Goal: Task Accomplishment & Management: Use online tool/utility

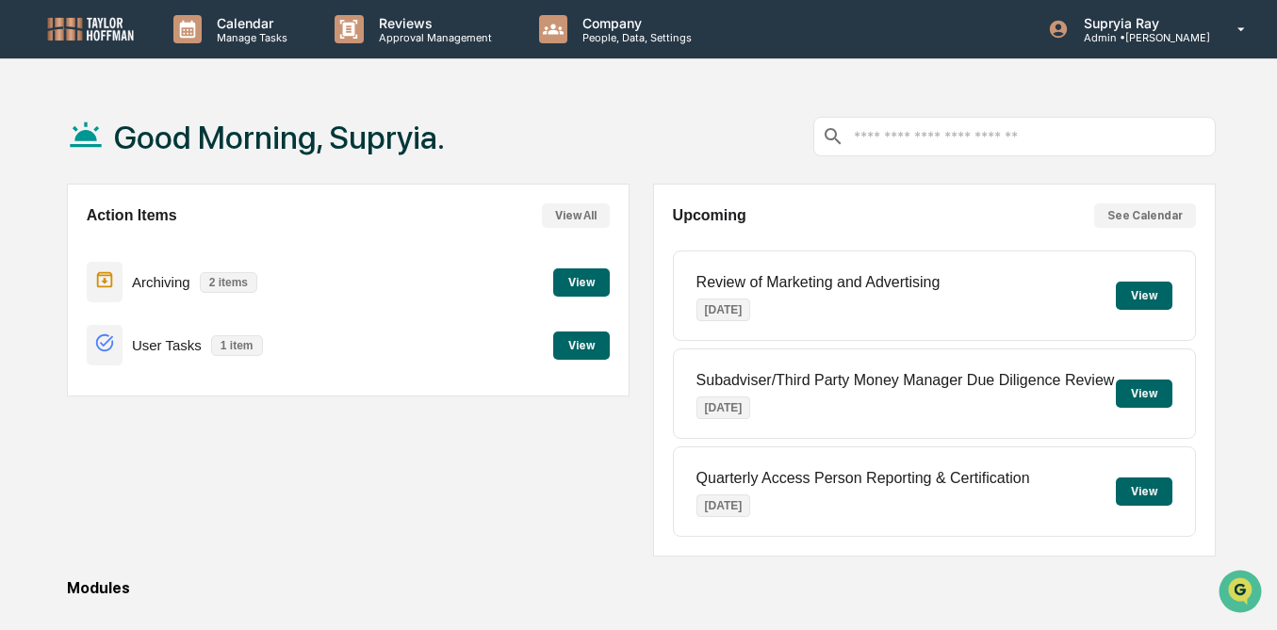
click at [591, 345] on button "View" at bounding box center [581, 346] width 57 height 28
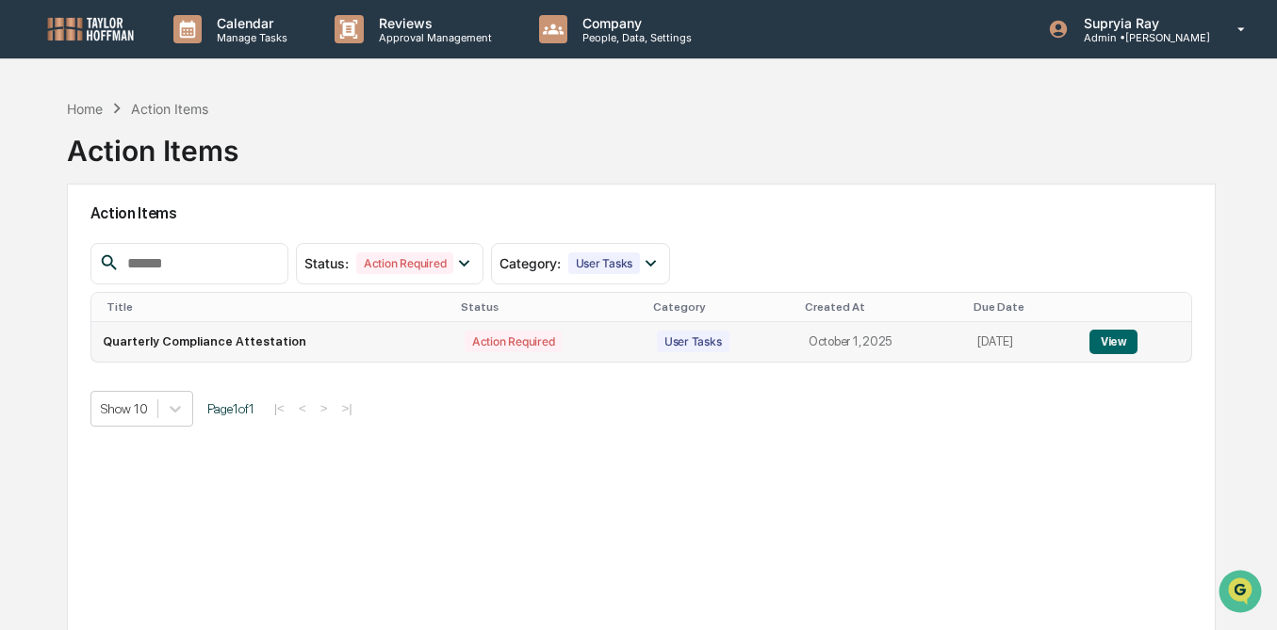
click at [1111, 338] on button "View" at bounding box center [1113, 342] width 48 height 25
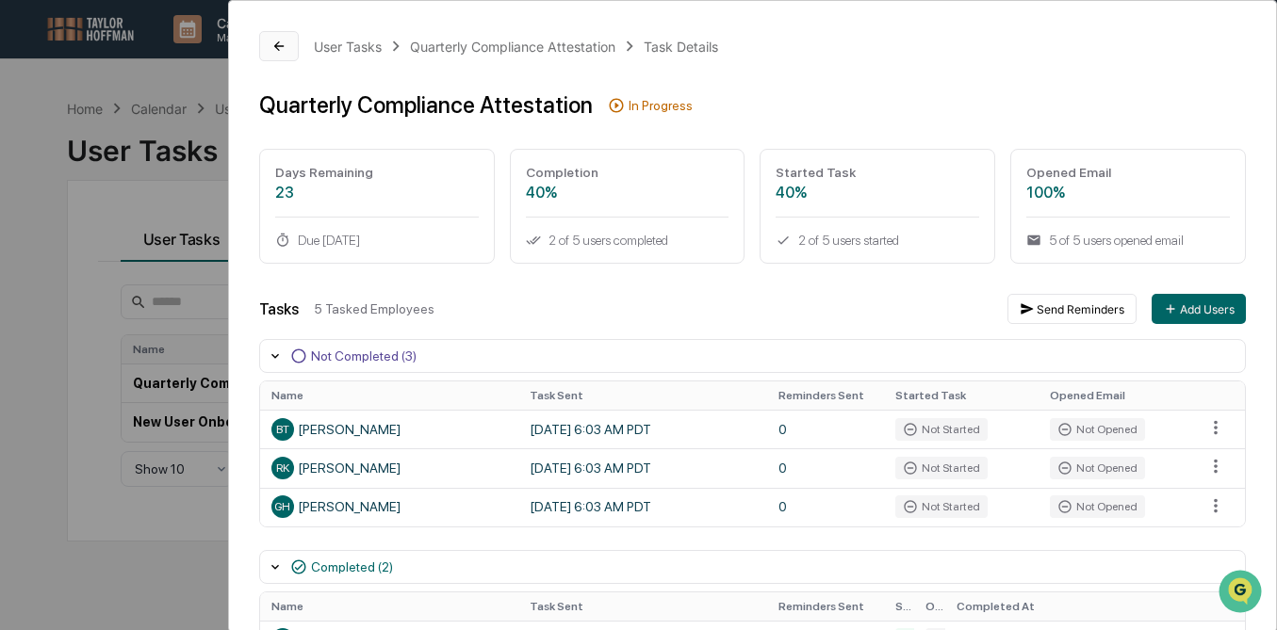
click at [280, 42] on icon at bounding box center [278, 46] width 15 height 15
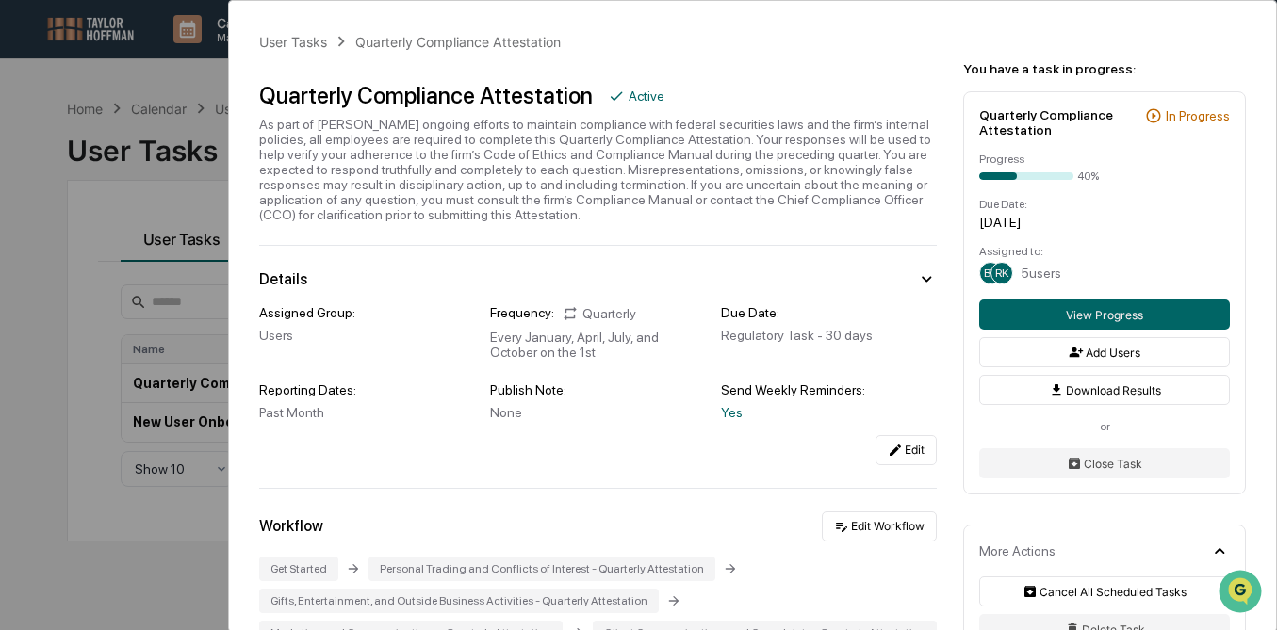
click at [61, 273] on div "User Tasks Quarterly Compliance Attestation Quarterly Compliance Attestation Ac…" at bounding box center [638, 315] width 1277 height 630
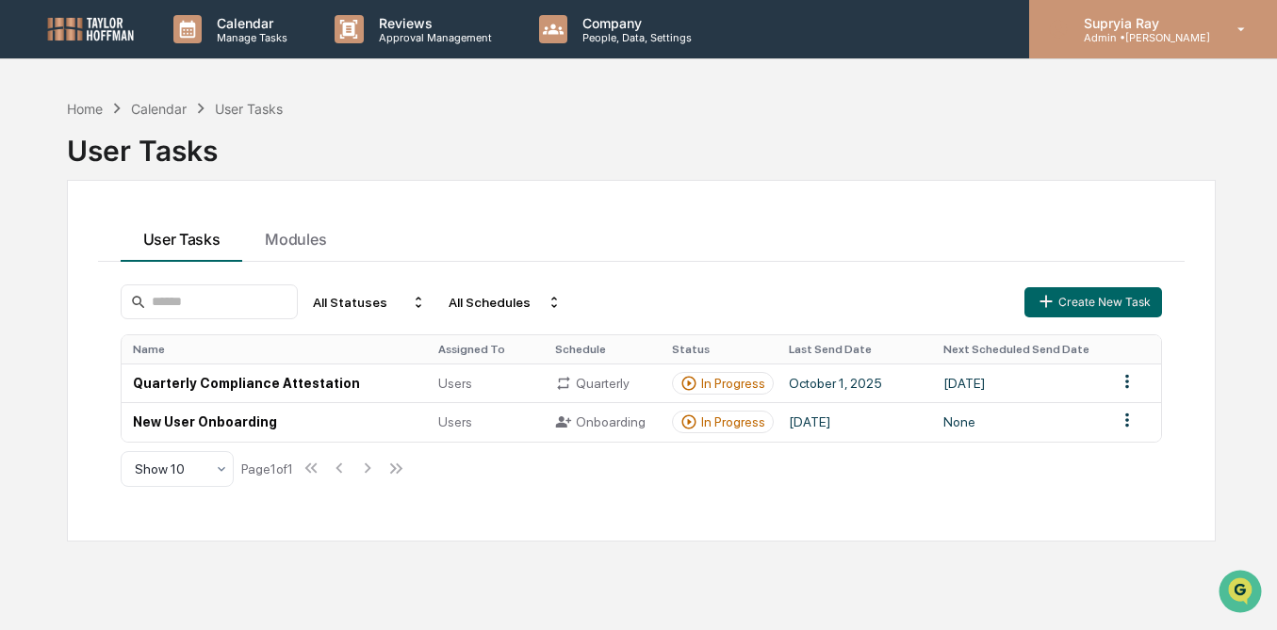
click at [1158, 40] on p "Admin • [PERSON_NAME]" at bounding box center [1139, 37] width 141 height 13
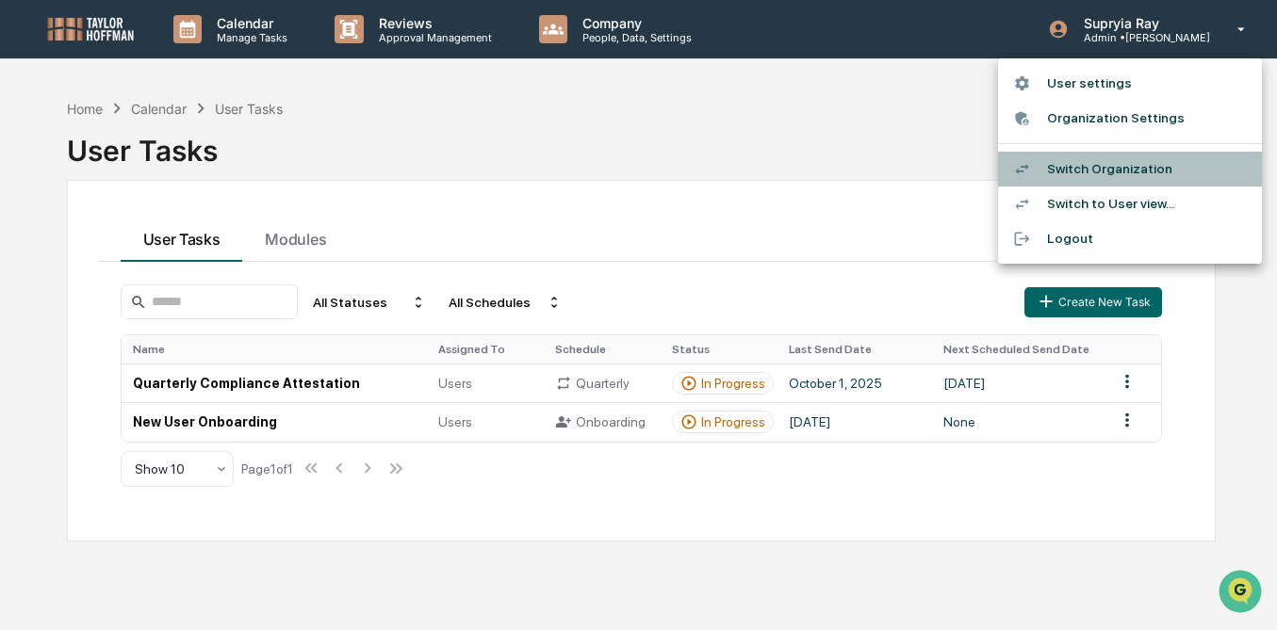
click at [1130, 168] on li "Switch Organization" at bounding box center [1130, 169] width 264 height 35
